Goal: Task Accomplishment & Management: Manage account settings

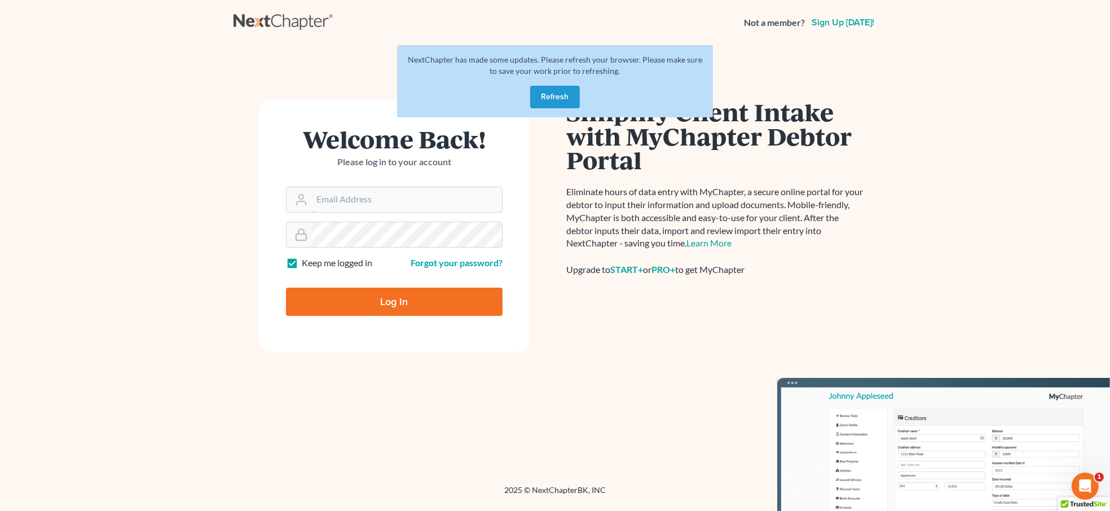
type input "svanhecke@atlasfirm.com"
click at [369, 299] on input "Log In" at bounding box center [394, 302] width 217 height 28
type input "Thinking..."
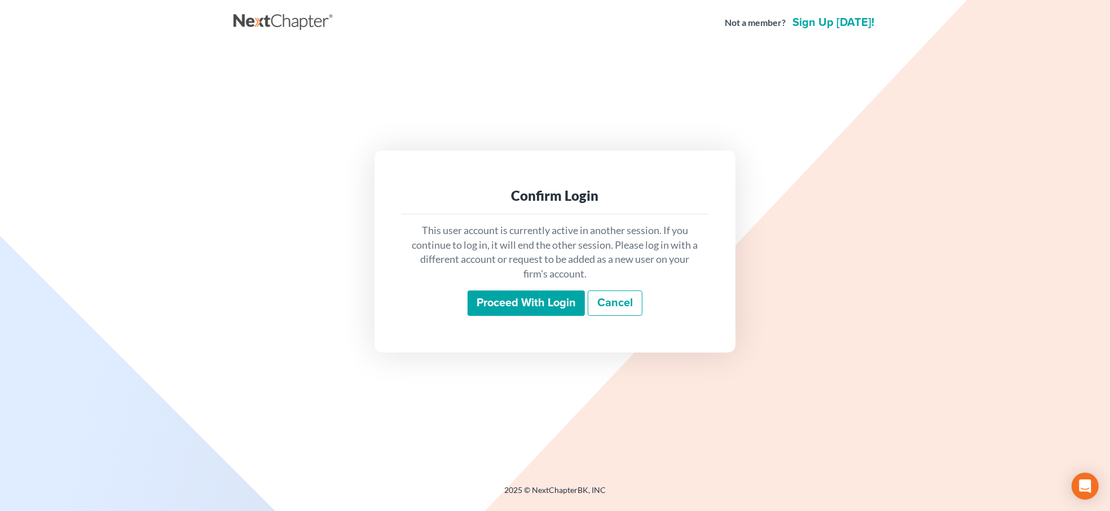
click at [524, 300] on input "Proceed with login" at bounding box center [525, 303] width 117 height 26
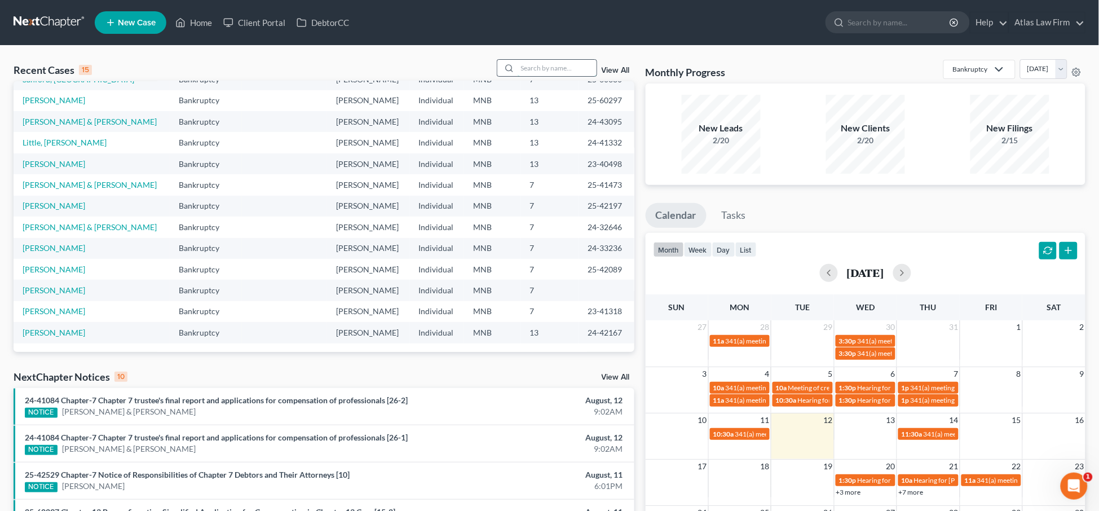
click at [530, 66] on input "search" at bounding box center [557, 68] width 79 height 16
type input "[PERSON_NAME]"
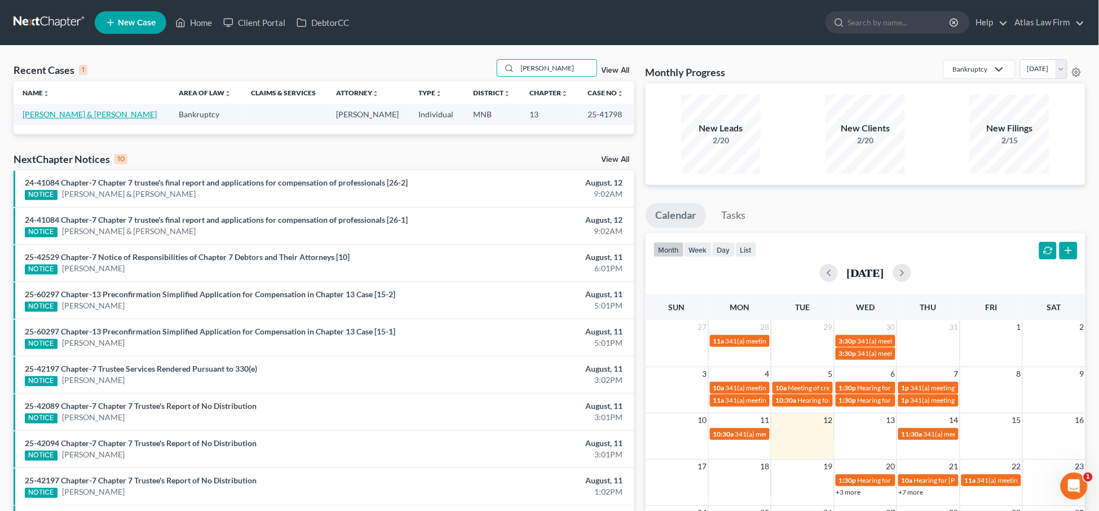
click at [65, 112] on link "[PERSON_NAME] & [PERSON_NAME]" at bounding box center [90, 114] width 134 height 10
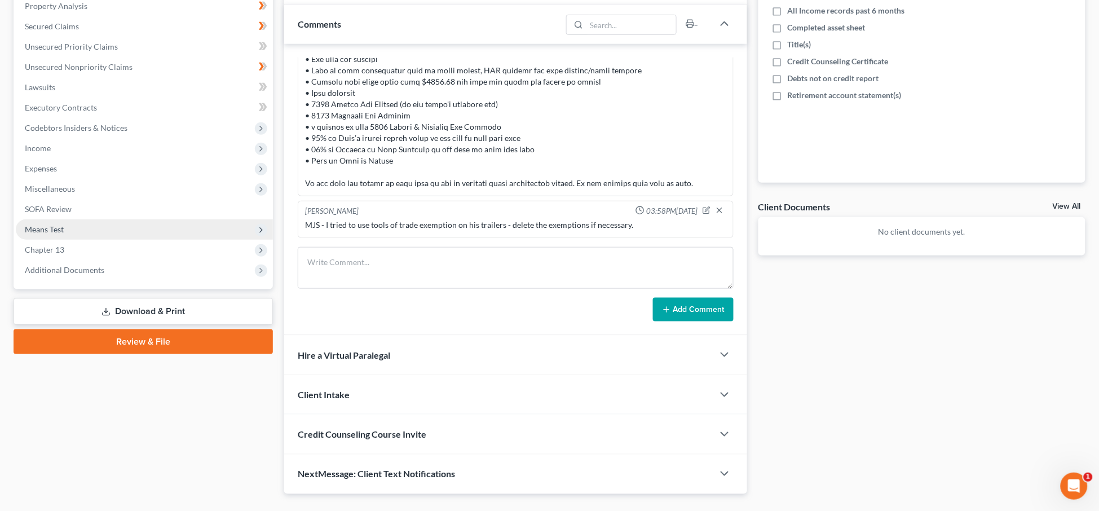
scroll to position [248, 0]
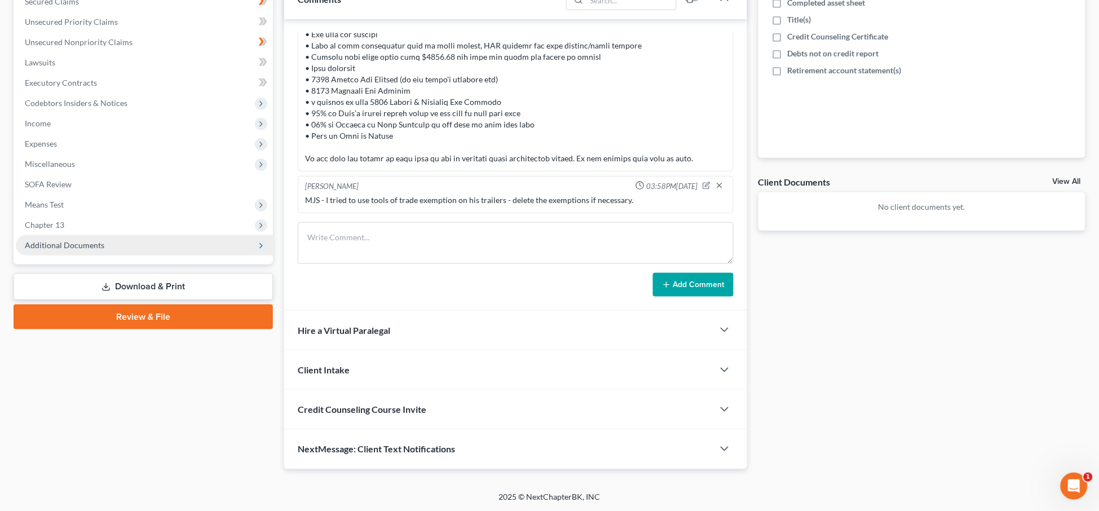
click at [69, 240] on span "Additional Documents" at bounding box center [65, 245] width 80 height 10
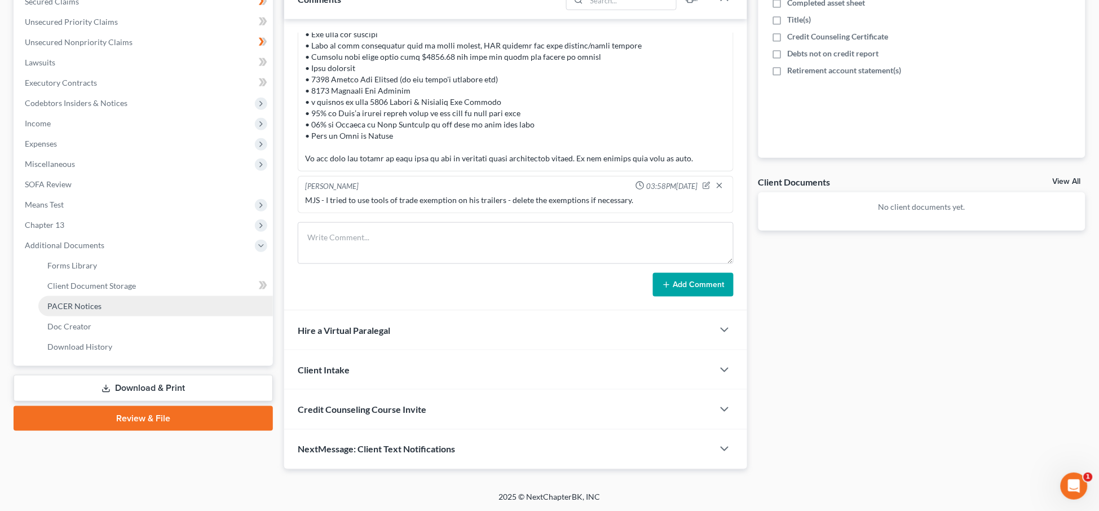
click at [86, 307] on span "PACER Notices" at bounding box center [74, 306] width 54 height 10
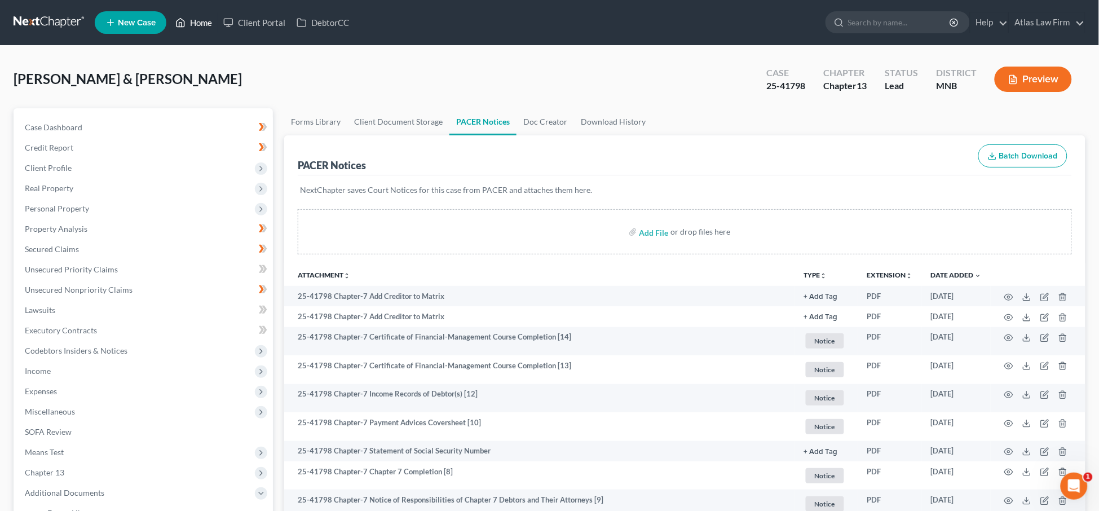
click at [201, 27] on link "Home" at bounding box center [194, 22] width 48 height 20
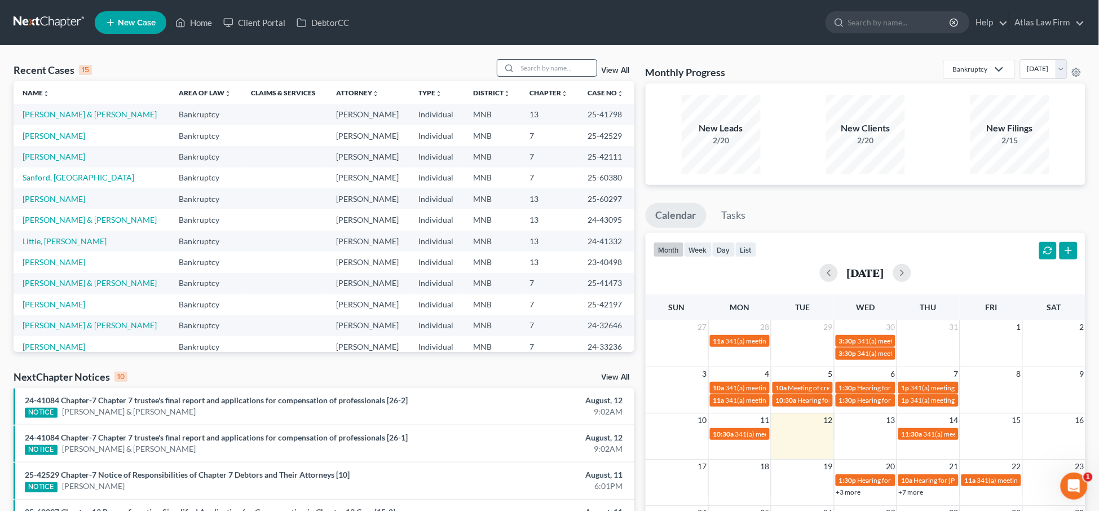
click at [529, 68] on input "search" at bounding box center [557, 68] width 79 height 16
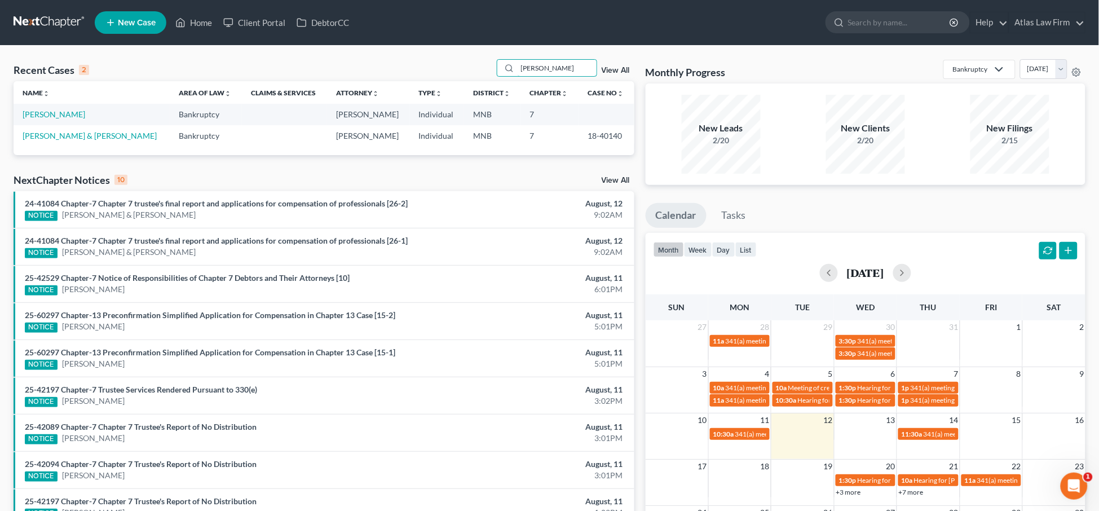
drag, startPoint x: 556, startPoint y: 64, endPoint x: 497, endPoint y: 69, distance: 58.9
click at [497, 69] on div "Recent Cases 2 [PERSON_NAME] View All" at bounding box center [324, 70] width 621 height 22
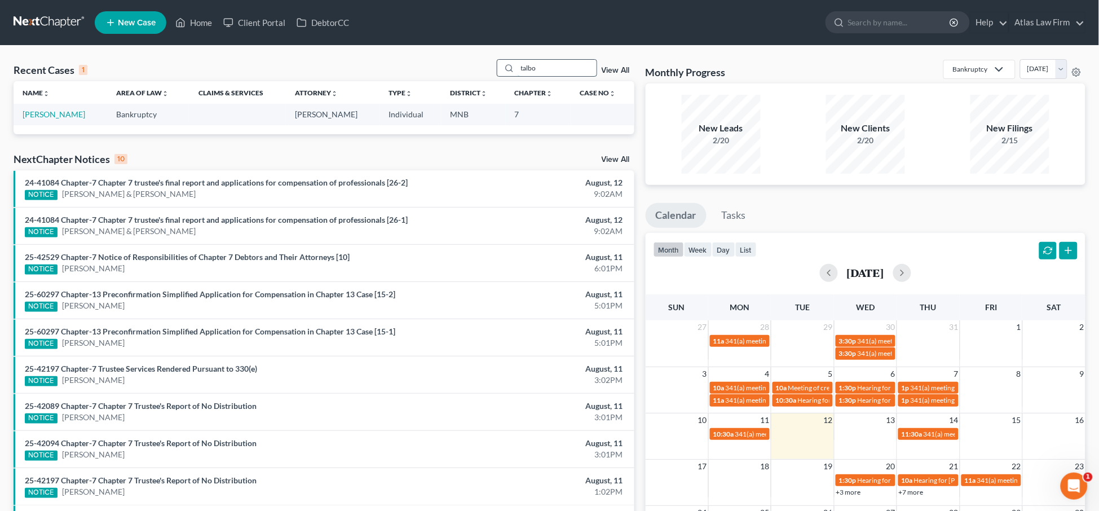
drag, startPoint x: 556, startPoint y: 61, endPoint x: 509, endPoint y: 65, distance: 47.5
click at [509, 65] on div "talbo" at bounding box center [547, 67] width 100 height 17
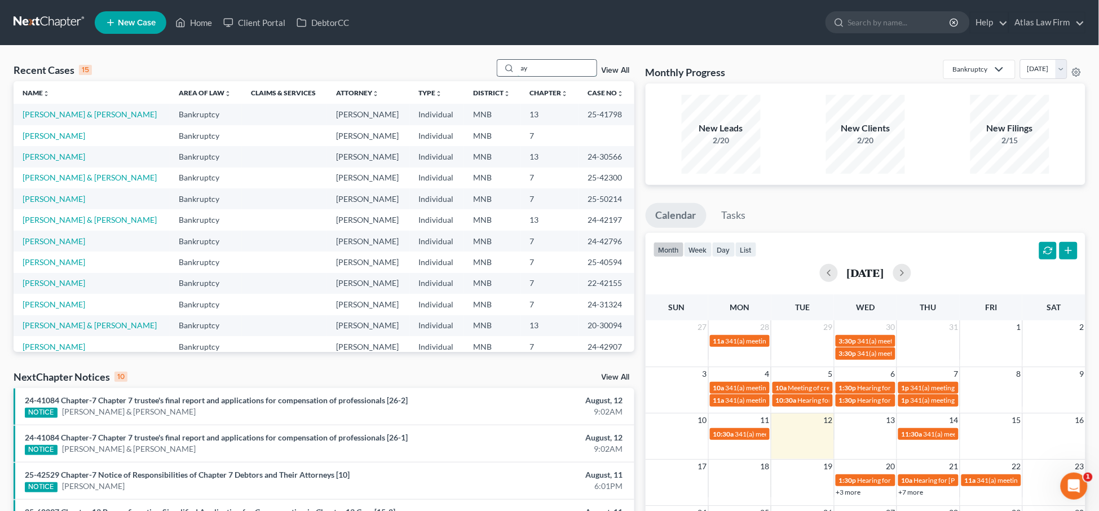
drag, startPoint x: 583, startPoint y: 68, endPoint x: 502, endPoint y: 74, distance: 80.3
click at [502, 74] on div "ay" at bounding box center [547, 67] width 100 height 17
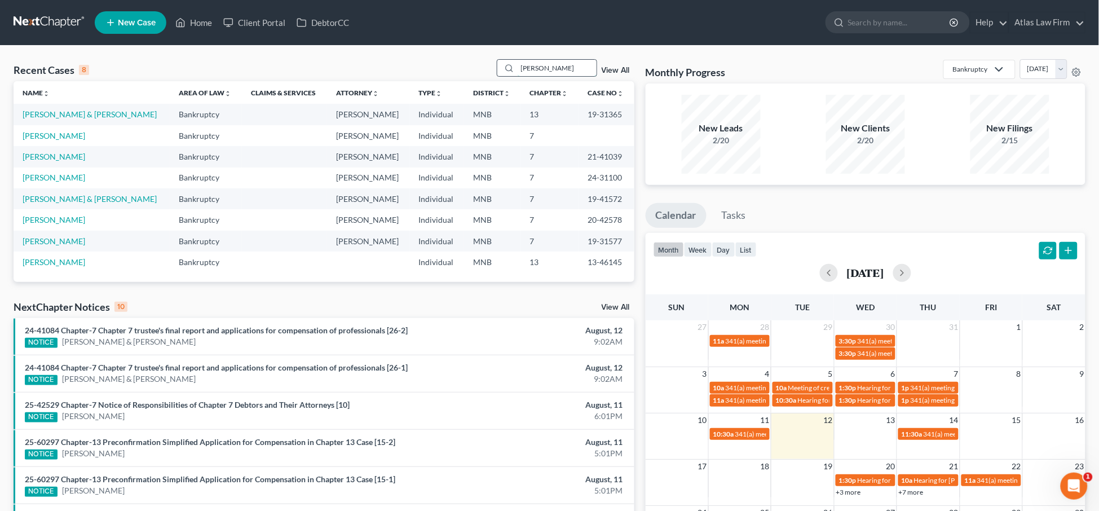
click at [562, 67] on input "[PERSON_NAME]" at bounding box center [557, 68] width 79 height 16
type input "m"
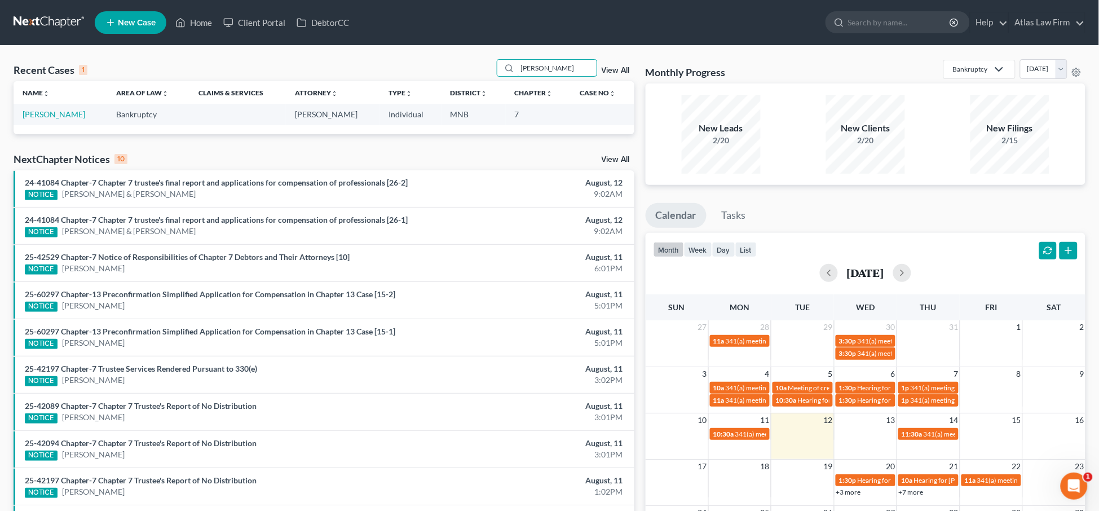
drag, startPoint x: 562, startPoint y: 67, endPoint x: 427, endPoint y: 56, distance: 135.2
click at [427, 56] on div "Recent Cases 1 [PERSON_NAME] View All Name unfold_more expand_more expand_less …" at bounding box center [549, 338] width 1099 height 585
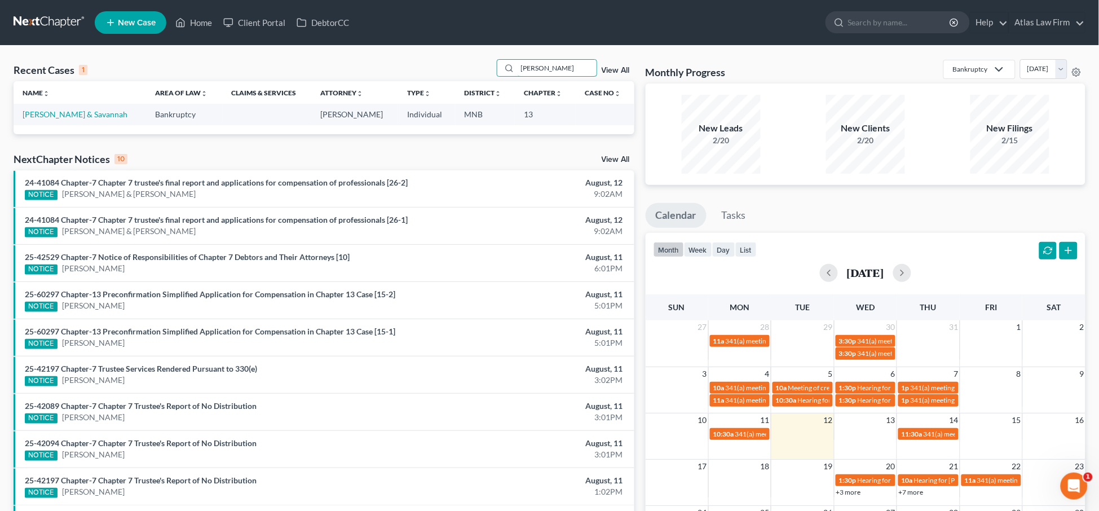
drag, startPoint x: 545, startPoint y: 72, endPoint x: 457, endPoint y: 70, distance: 88.5
click at [457, 70] on div "Recent Cases 1 [PERSON_NAME] View All" at bounding box center [324, 70] width 621 height 22
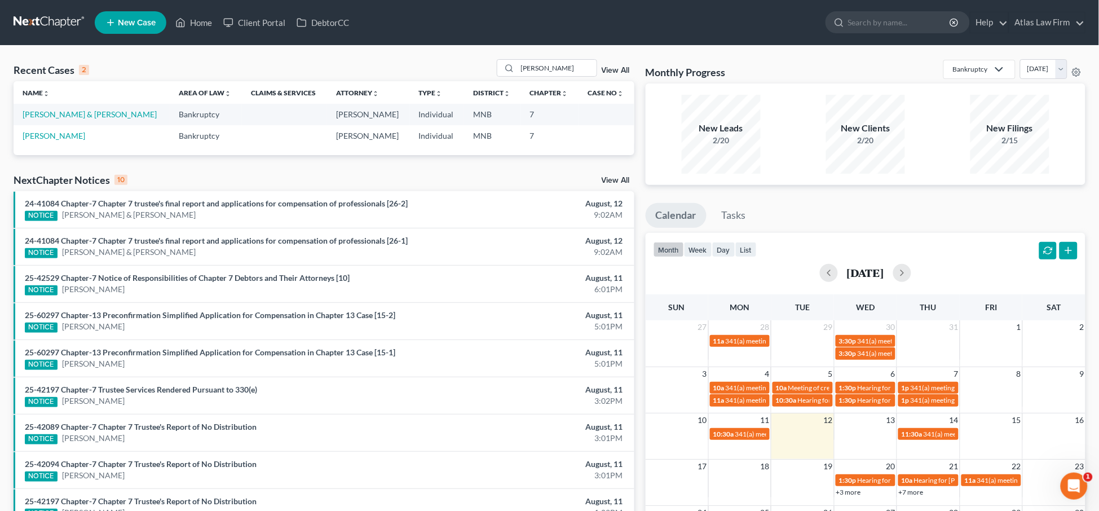
drag, startPoint x: 445, startPoint y: 63, endPoint x: 418, endPoint y: 55, distance: 28.7
click at [411, 55] on div "Recent Cases 2 [PERSON_NAME] View All Name unfold_more expand_more expand_less …" at bounding box center [549, 338] width 1099 height 585
drag, startPoint x: 545, startPoint y: 60, endPoint x: 502, endPoint y: 67, distance: 44.0
click at [502, 67] on div "[PERSON_NAME]" at bounding box center [547, 67] width 100 height 17
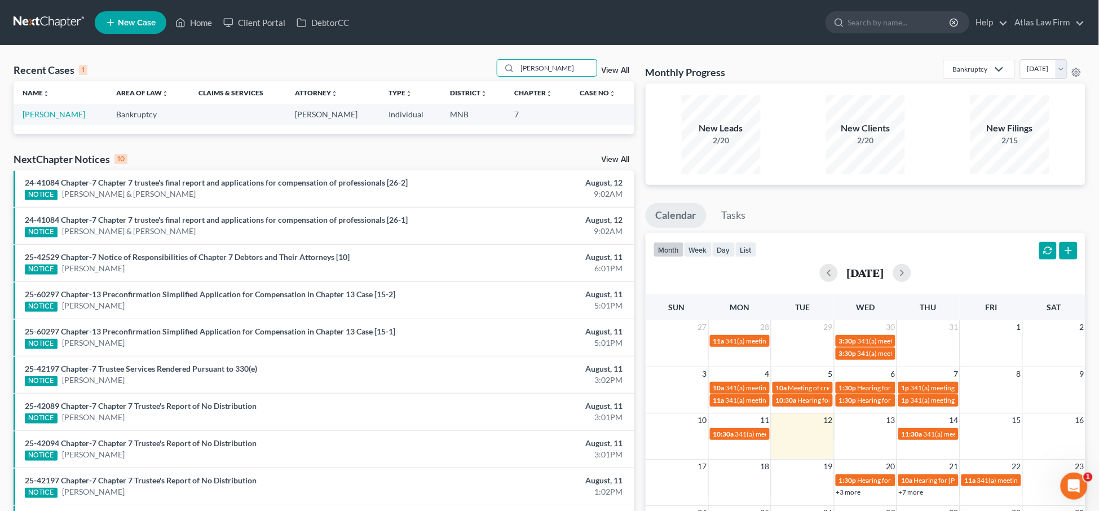
drag, startPoint x: 552, startPoint y: 65, endPoint x: 482, endPoint y: 70, distance: 70.7
click at [482, 70] on div "Recent Cases 1 [PERSON_NAME] View All" at bounding box center [324, 70] width 621 height 22
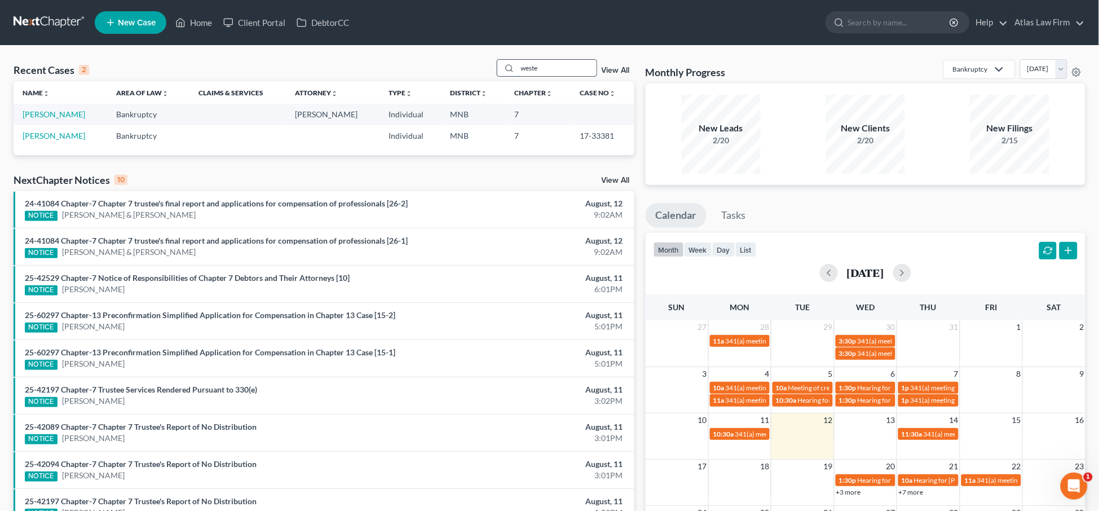
drag, startPoint x: 566, startPoint y: 66, endPoint x: 500, endPoint y: 73, distance: 66.9
click at [500, 73] on div "weste" at bounding box center [547, 67] width 100 height 17
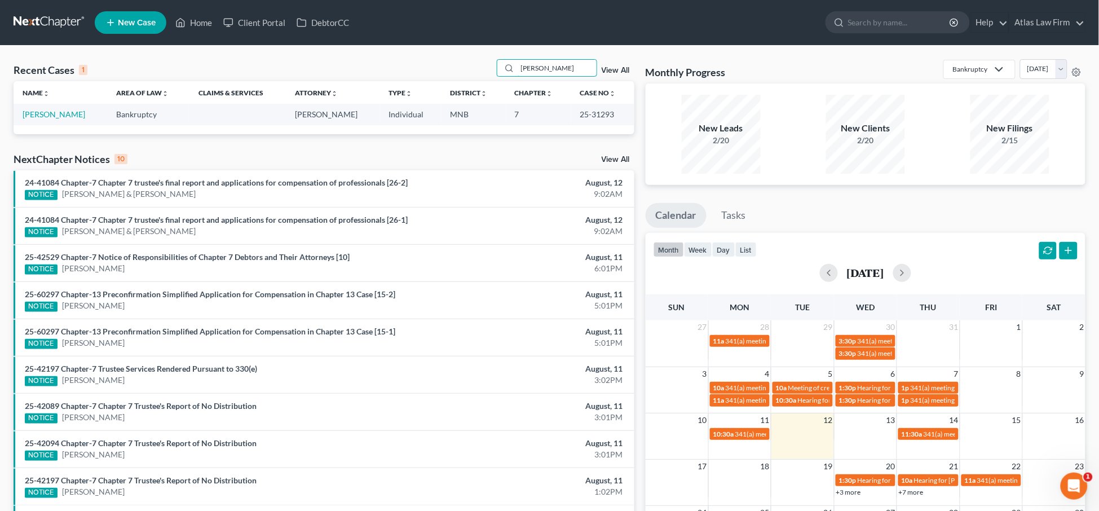
type input "[PERSON_NAME]"
drag, startPoint x: 501, startPoint y: 66, endPoint x: 442, endPoint y: 65, distance: 58.6
click at [453, 67] on div "Recent Cases 1 [PERSON_NAME] View All" at bounding box center [324, 70] width 621 height 22
click at [199, 24] on link "Home" at bounding box center [194, 22] width 48 height 20
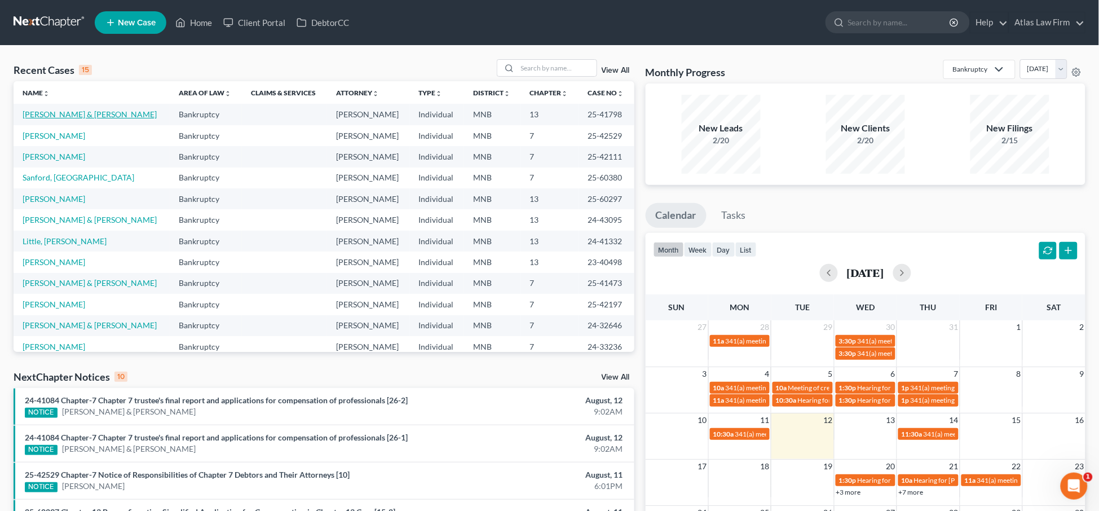
click at [78, 113] on link "[PERSON_NAME] & [PERSON_NAME]" at bounding box center [90, 114] width 134 height 10
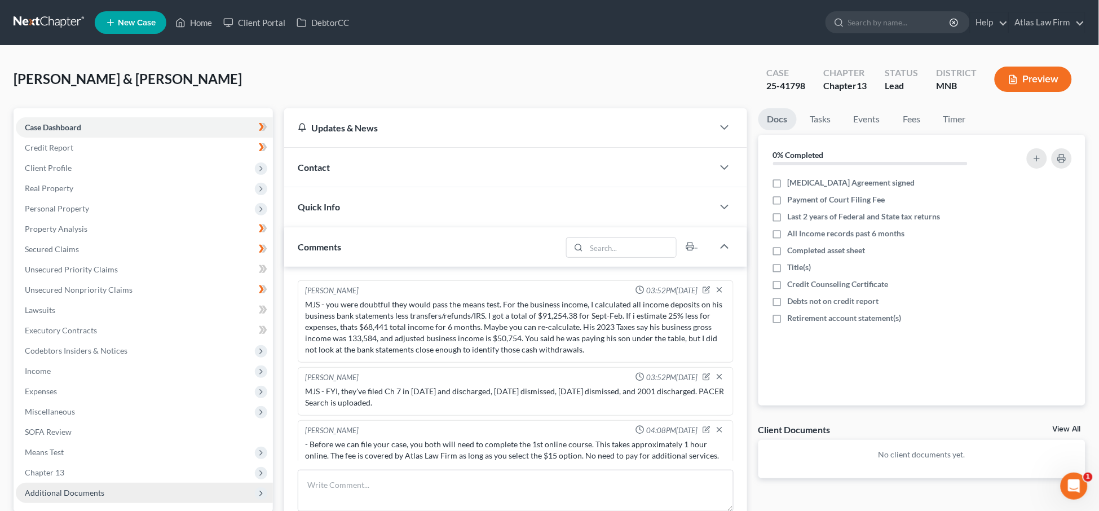
click at [72, 488] on span "Additional Documents" at bounding box center [65, 493] width 80 height 10
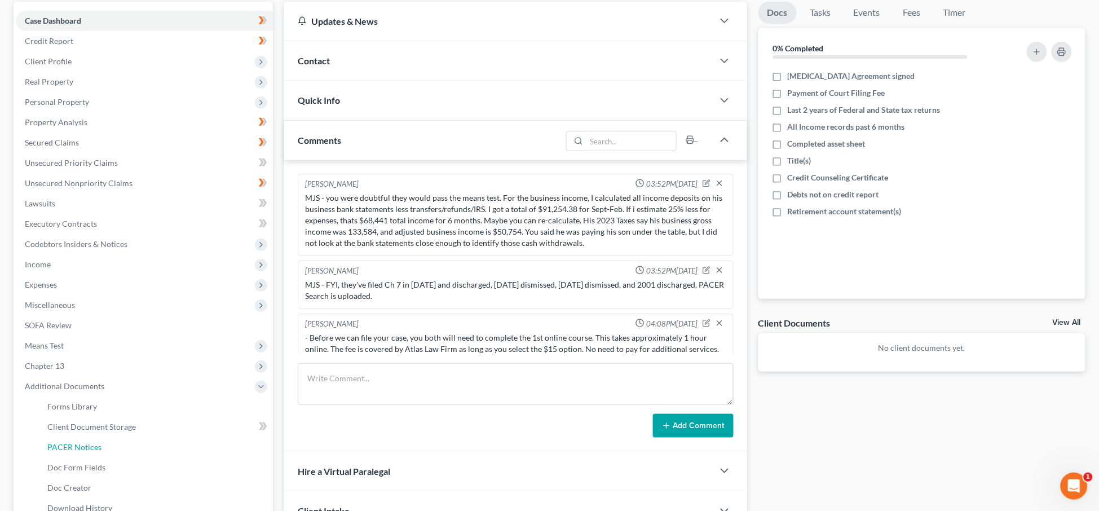
drag, startPoint x: 98, startPoint y: 449, endPoint x: 328, endPoint y: 381, distance: 240.0
click at [98, 449] on span "PACER Notices" at bounding box center [74, 447] width 54 height 10
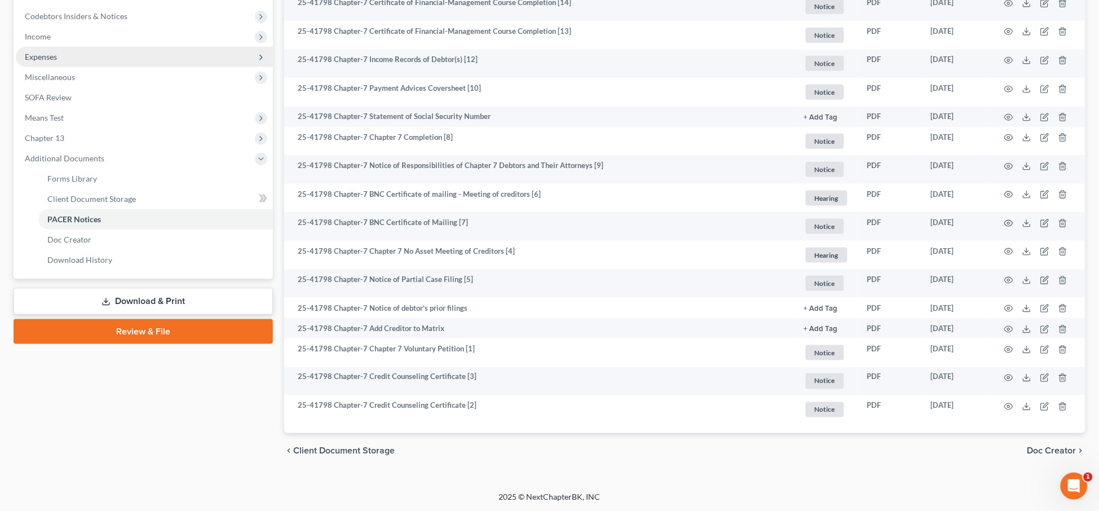
scroll to position [336, 0]
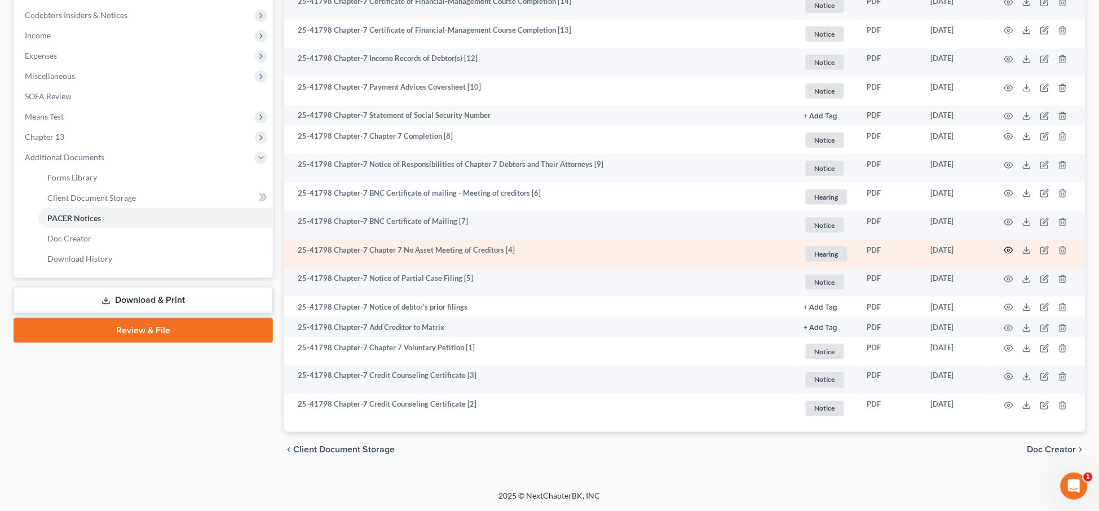
click at [1008, 251] on circle "button" at bounding box center [1009, 250] width 2 height 2
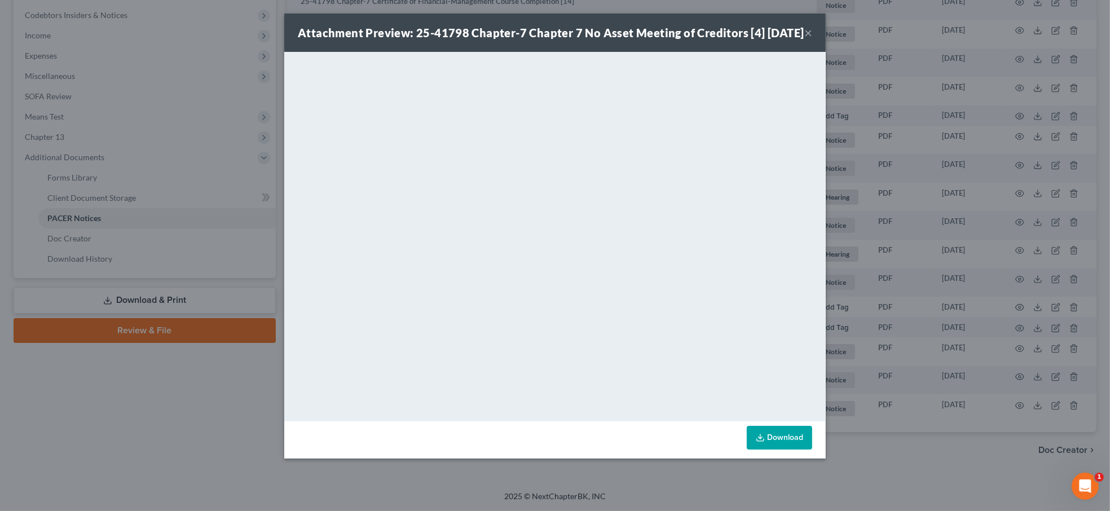
drag, startPoint x: 775, startPoint y: 27, endPoint x: 603, endPoint y: 44, distance: 173.4
click at [603, 41] on div "Attachment Preview: 25-41798 Chapter-7 Chapter 7 No Asset Meeting of Creditors …" at bounding box center [551, 33] width 506 height 16
drag, startPoint x: 601, startPoint y: 21, endPoint x: 690, endPoint y: 8, distance: 90.0
click at [690, 8] on div "Attachment Preview: 25-41798 Chapter-7 Chapter 7 No Asset Meeting of Creditors …" at bounding box center [555, 255] width 1110 height 511
click at [812, 41] on div "Attachment Preview: 25-41798 Chapter-7 Chapter 7 No Asset Meeting of Creditors …" at bounding box center [554, 33] width 541 height 38
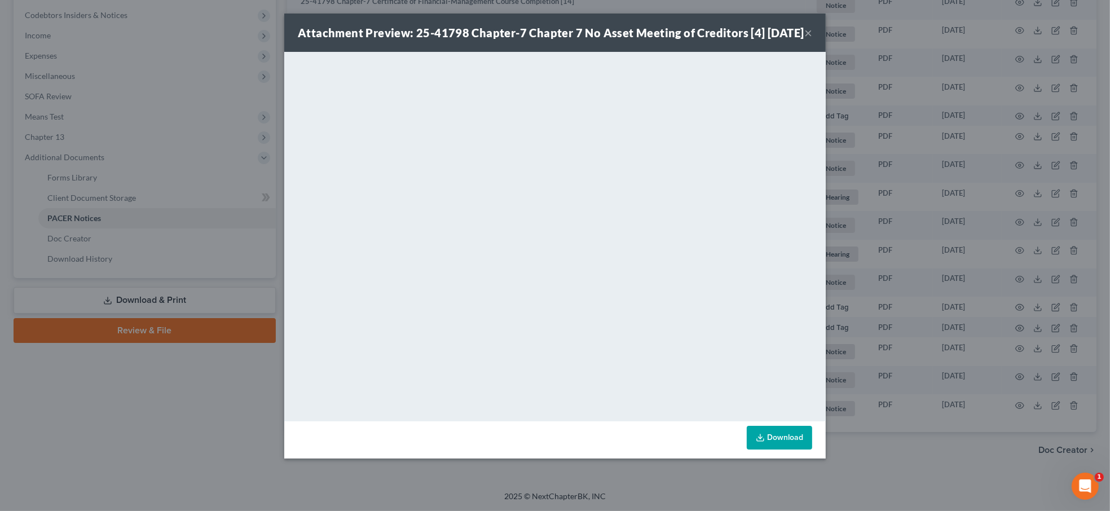
click at [804, 38] on button "×" at bounding box center [808, 33] width 8 height 14
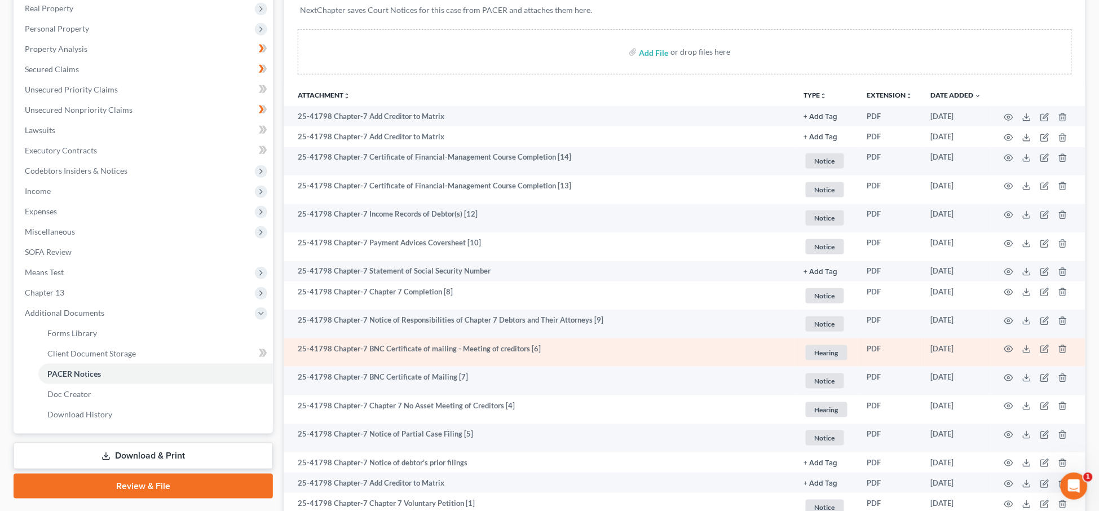
scroll to position [54, 0]
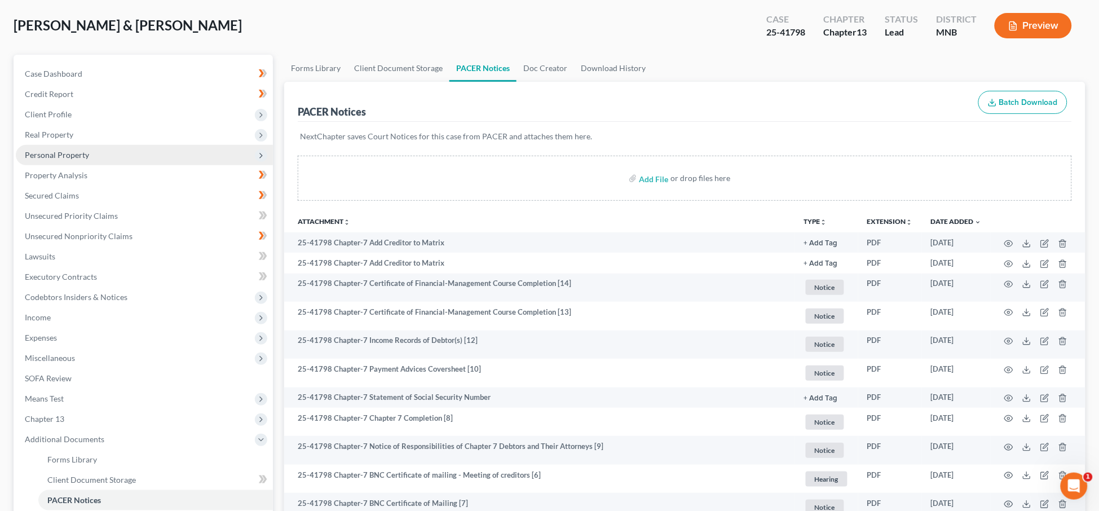
click at [86, 152] on span "Personal Property" at bounding box center [57, 155] width 64 height 10
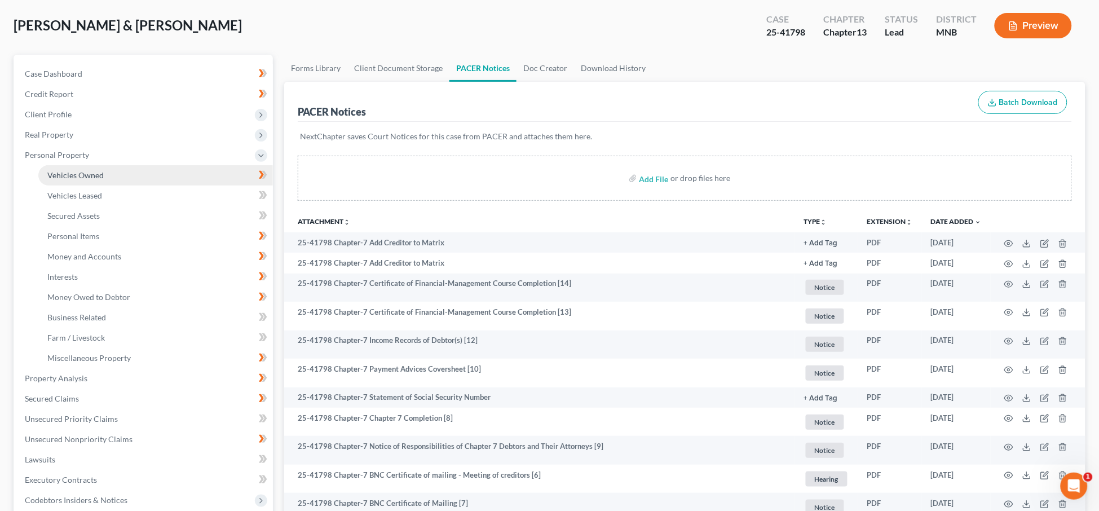
click at [97, 175] on span "Vehicles Owned" at bounding box center [75, 175] width 56 height 10
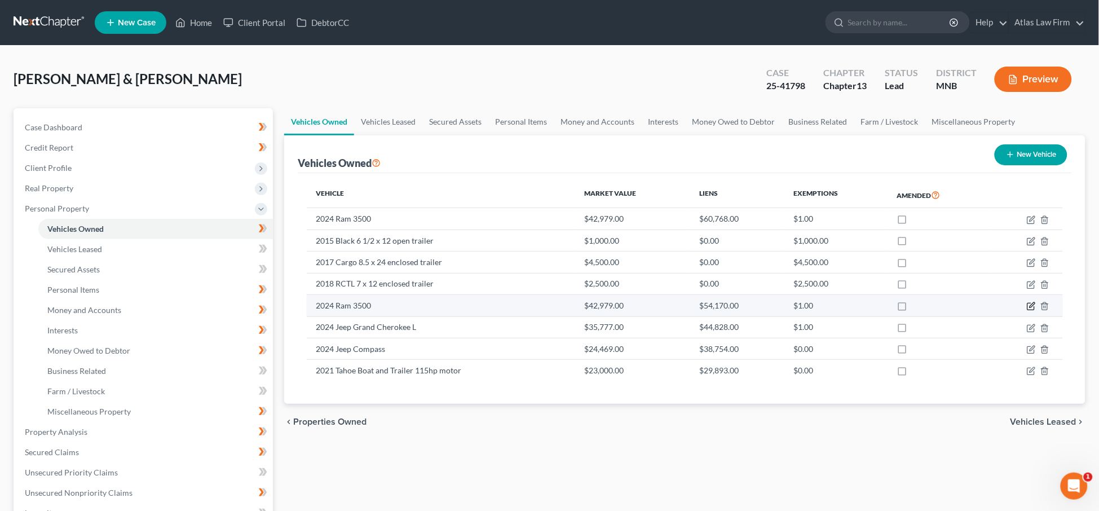
click at [1032, 306] on icon "button" at bounding box center [1032, 305] width 5 height 5
select select "1"
select select "2"
select select "0"
select select "2"
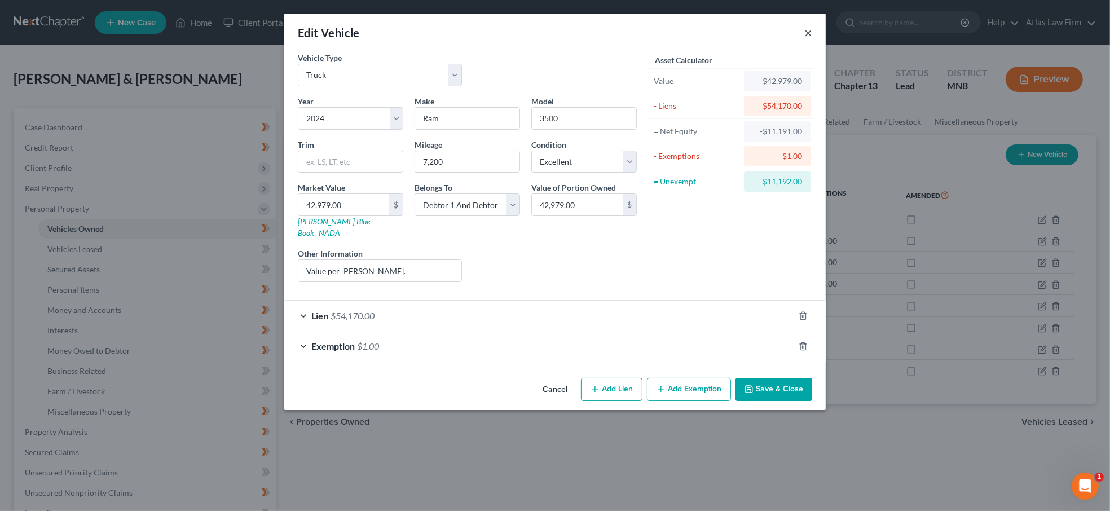
click at [807, 32] on button "×" at bounding box center [808, 33] width 8 height 14
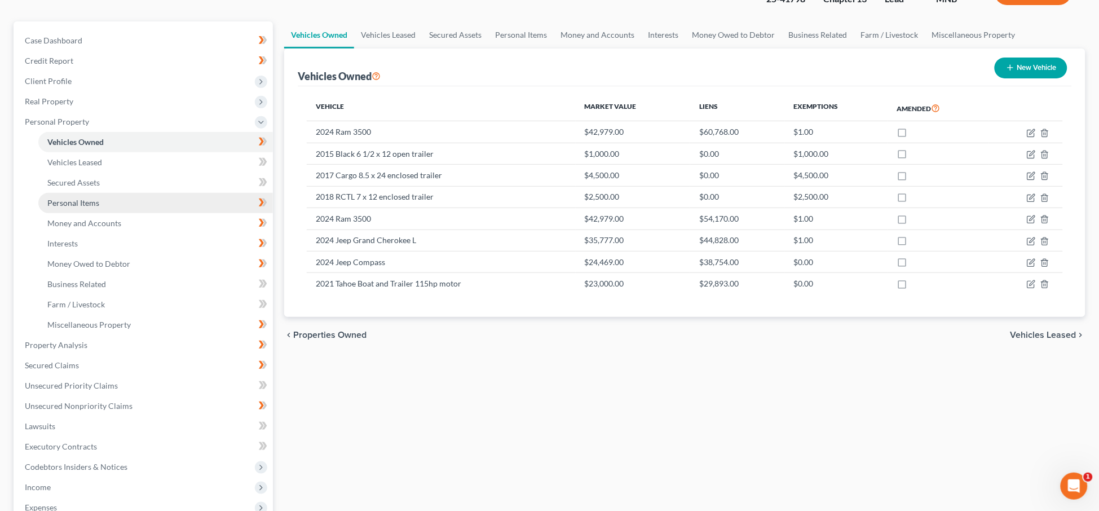
scroll to position [282, 0]
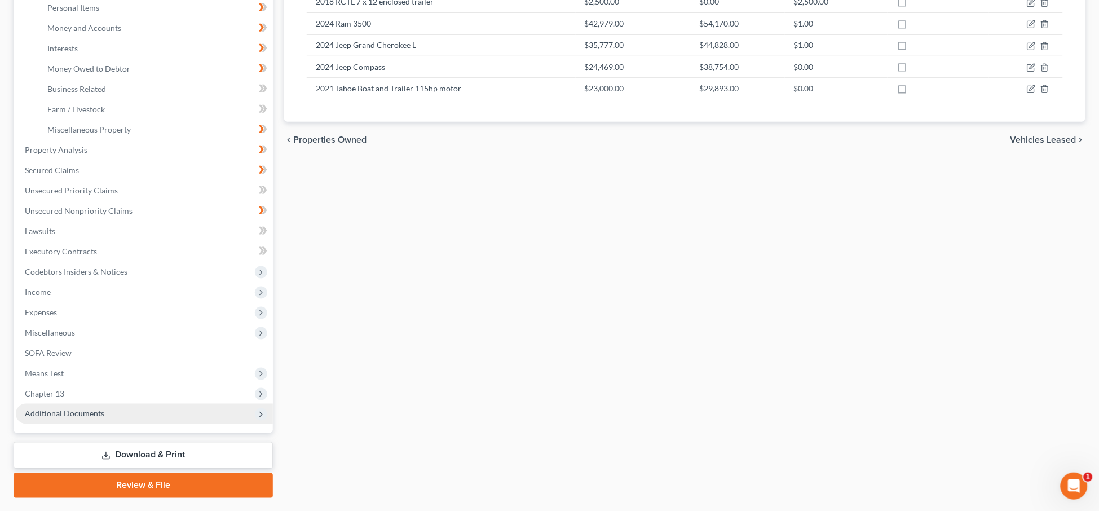
click at [133, 409] on span "Additional Documents" at bounding box center [144, 414] width 257 height 20
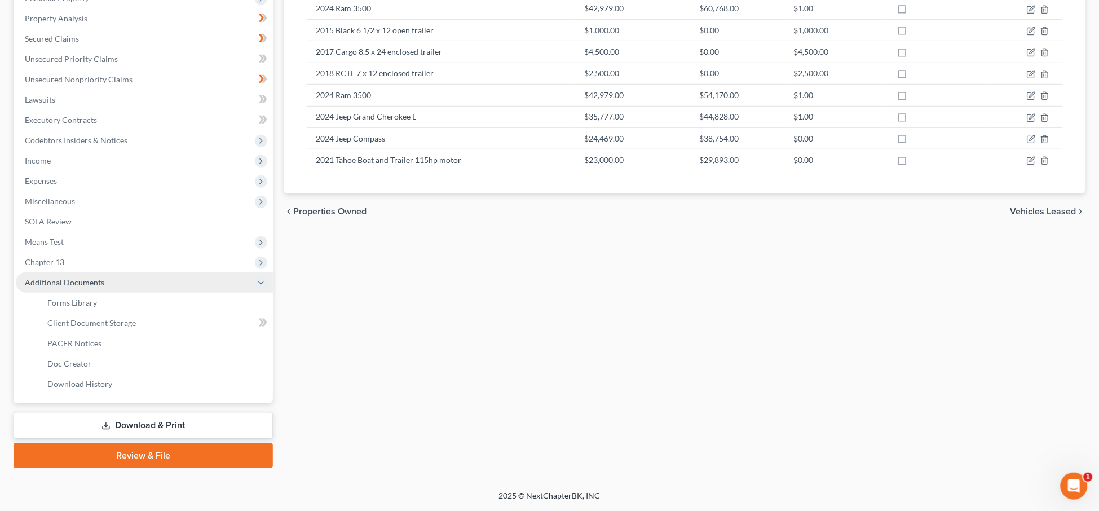
scroll to position [208, 0]
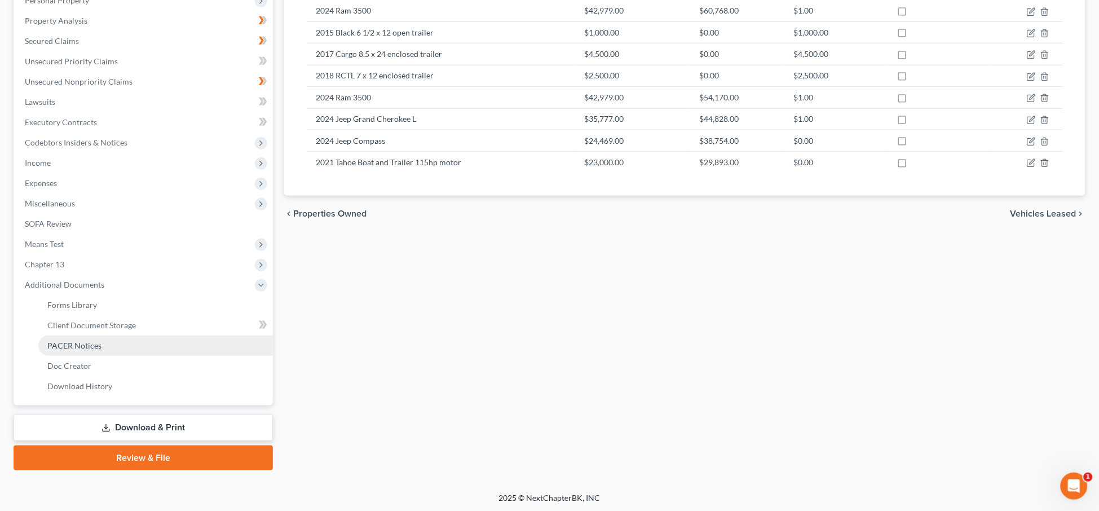
click at [102, 343] on link "PACER Notices" at bounding box center [155, 346] width 235 height 20
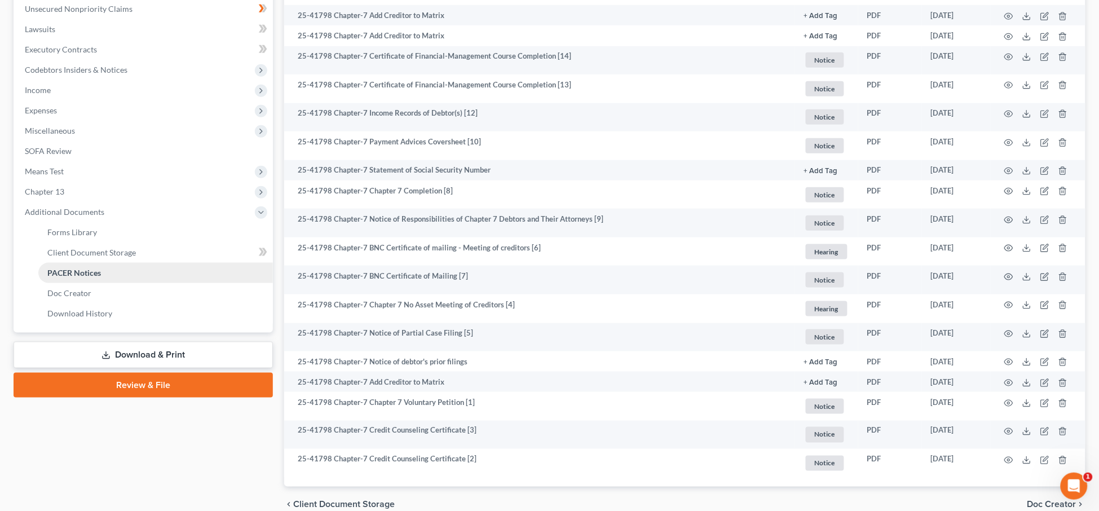
scroll to position [282, 0]
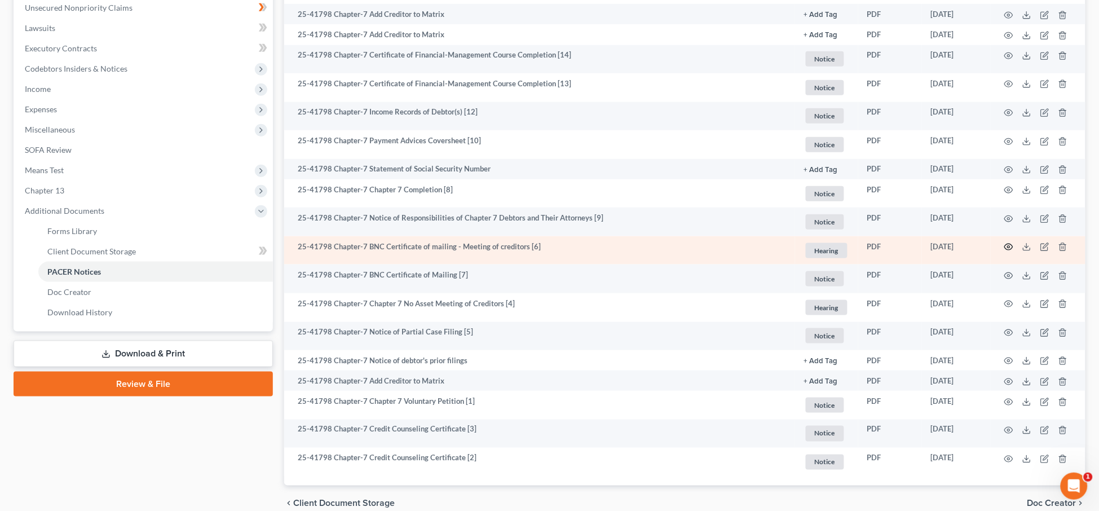
click at [1005, 245] on icon "button" at bounding box center [1008, 246] width 9 height 9
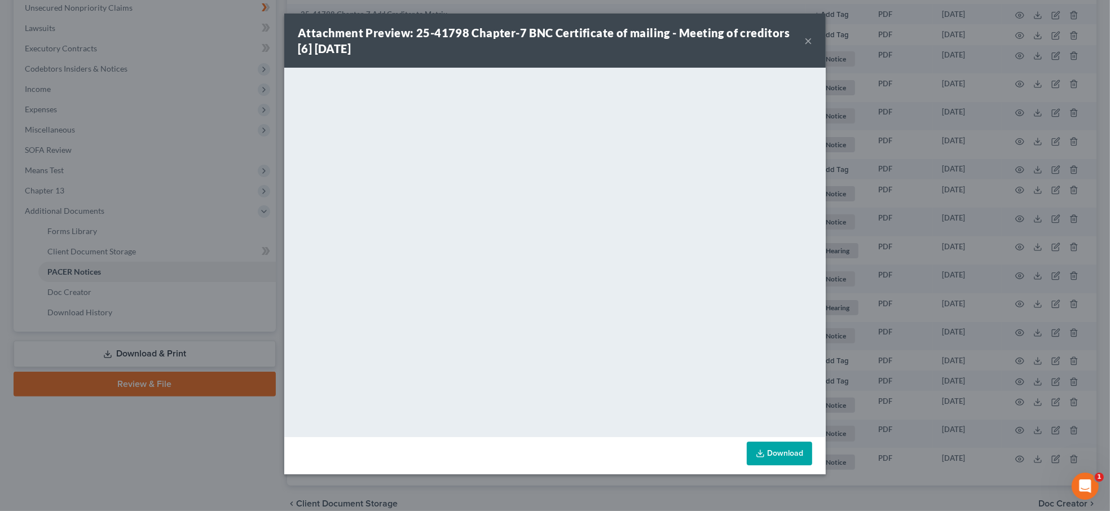
click at [804, 42] on button "×" at bounding box center [808, 41] width 8 height 14
